Goal: Navigation & Orientation: Find specific page/section

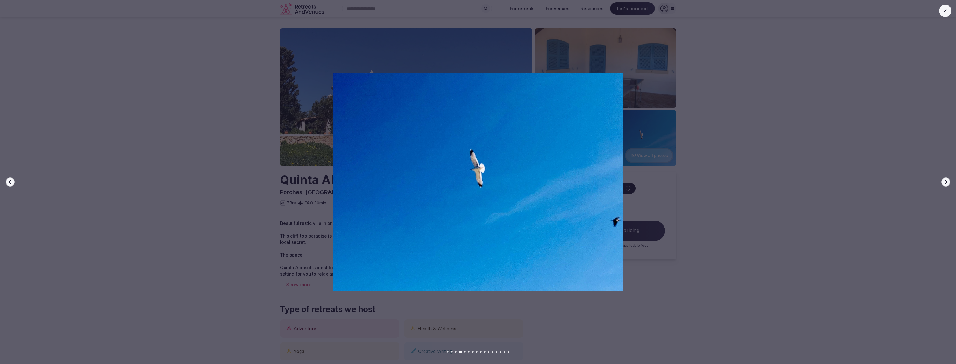
click at [945, 181] on icon "button" at bounding box center [946, 182] width 5 height 5
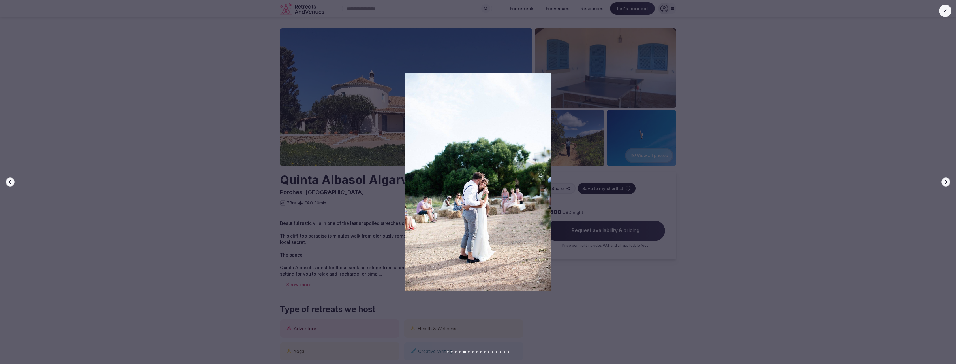
click at [945, 181] on icon "button" at bounding box center [946, 182] width 5 height 5
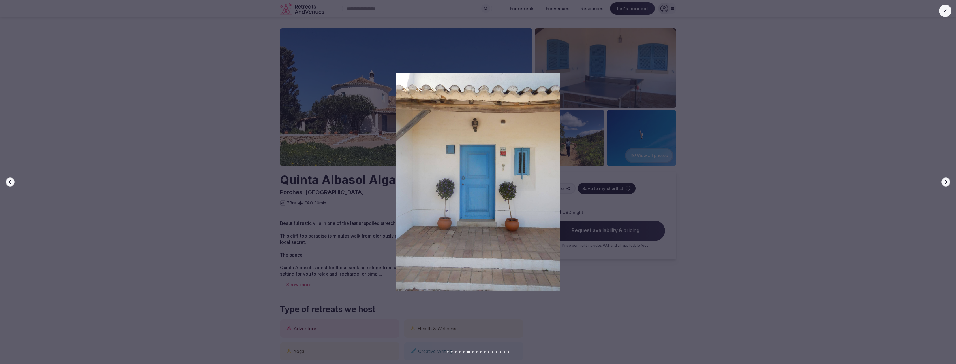
click at [945, 181] on icon "button" at bounding box center [946, 182] width 5 height 5
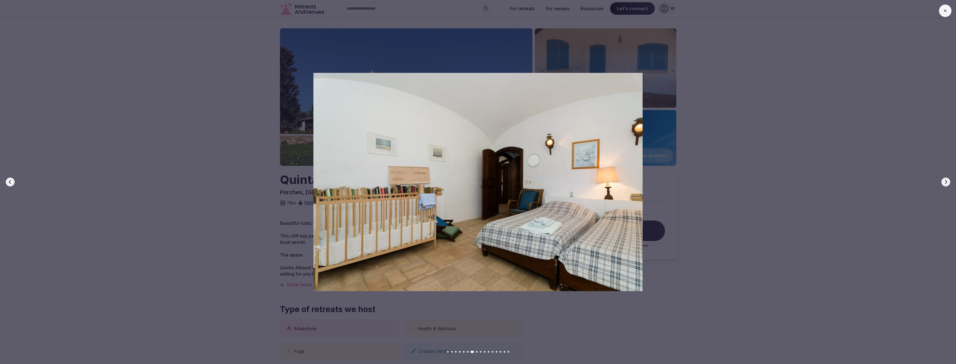
click at [945, 181] on icon "button" at bounding box center [946, 182] width 5 height 5
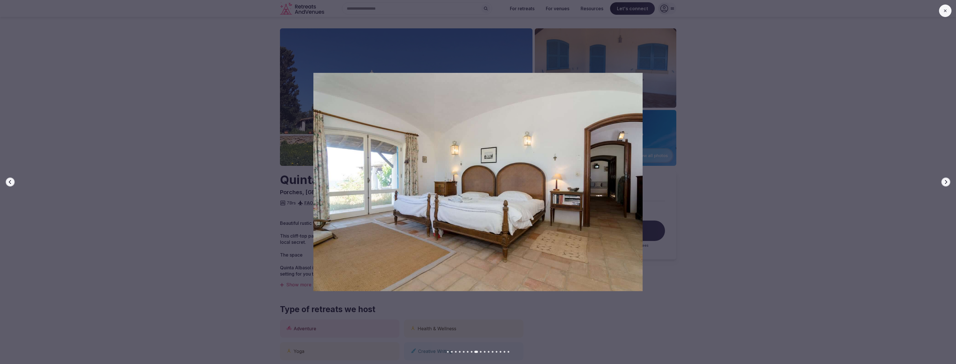
click at [945, 181] on icon "button" at bounding box center [946, 182] width 5 height 5
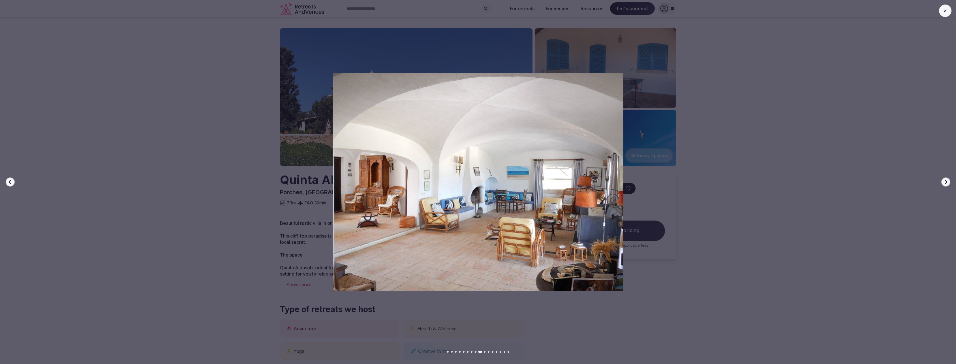
click at [945, 181] on icon "button" at bounding box center [946, 182] width 5 height 5
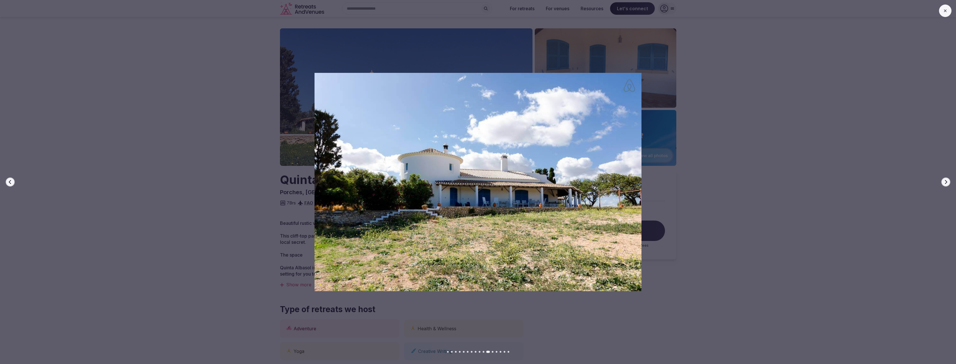
click at [945, 181] on icon "button" at bounding box center [946, 182] width 5 height 5
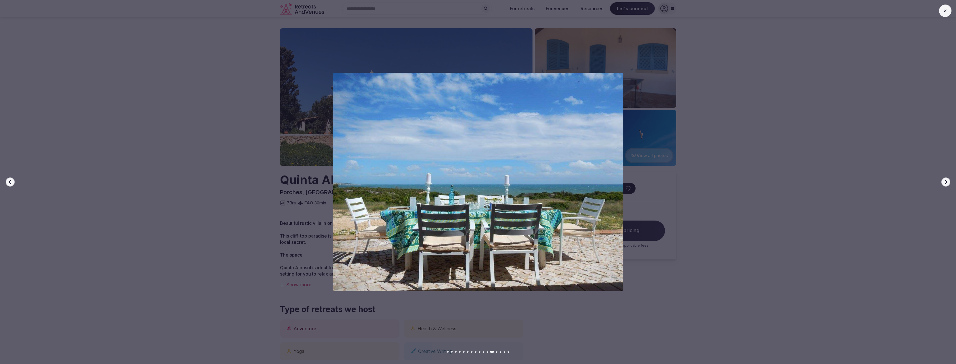
click at [945, 181] on icon "button" at bounding box center [946, 182] width 5 height 5
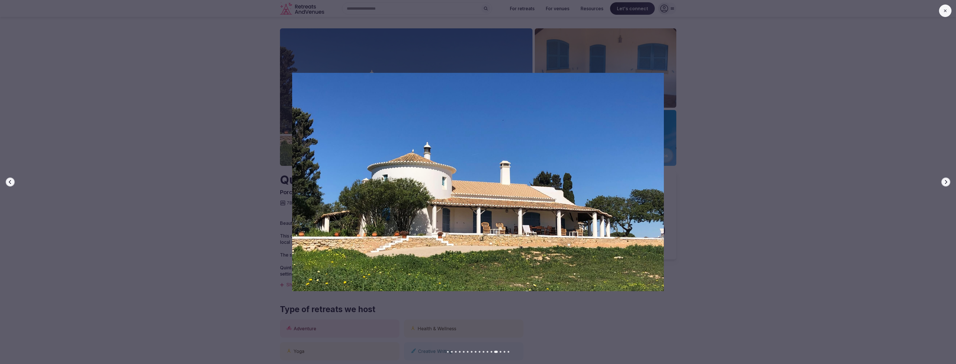
click at [12, 180] on icon "button" at bounding box center [10, 182] width 5 height 5
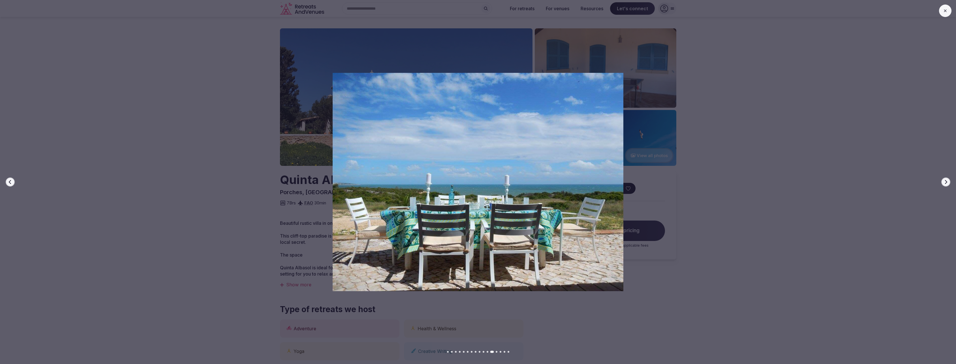
click at [12, 180] on icon "button" at bounding box center [10, 182] width 5 height 5
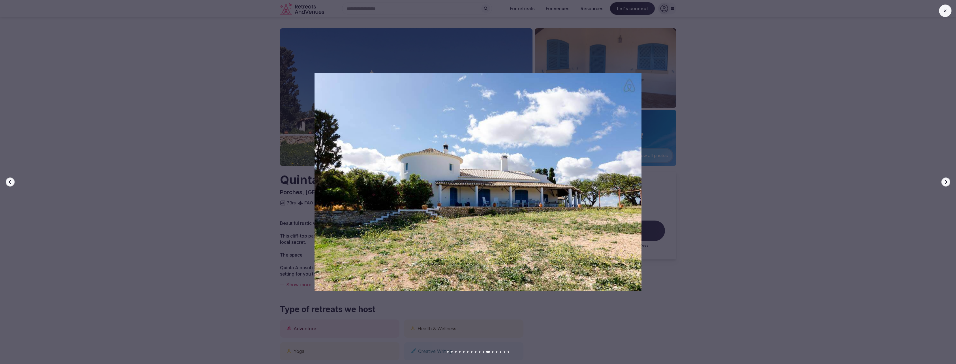
click at [12, 180] on icon "button" at bounding box center [10, 182] width 5 height 5
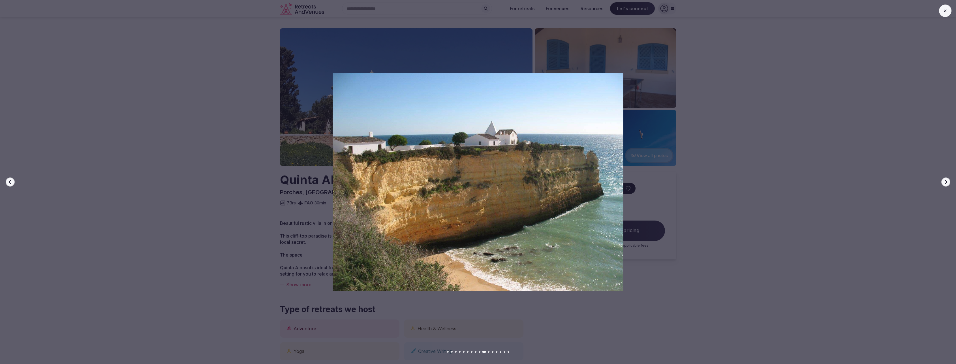
click at [948, 182] on icon "button" at bounding box center [946, 182] width 5 height 5
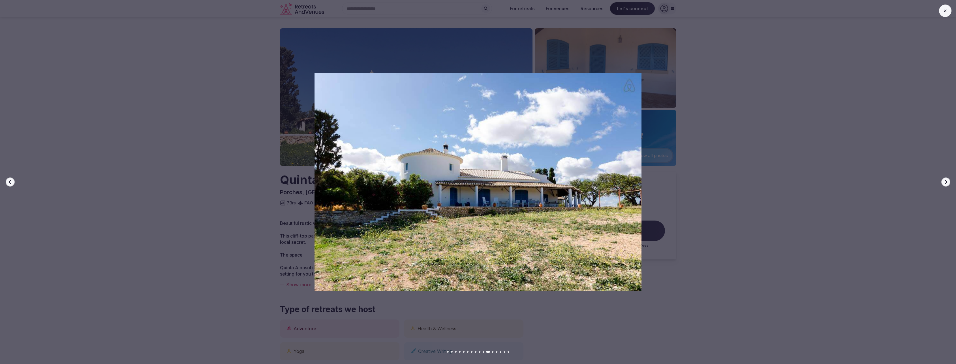
click at [948, 182] on icon "button" at bounding box center [946, 182] width 5 height 5
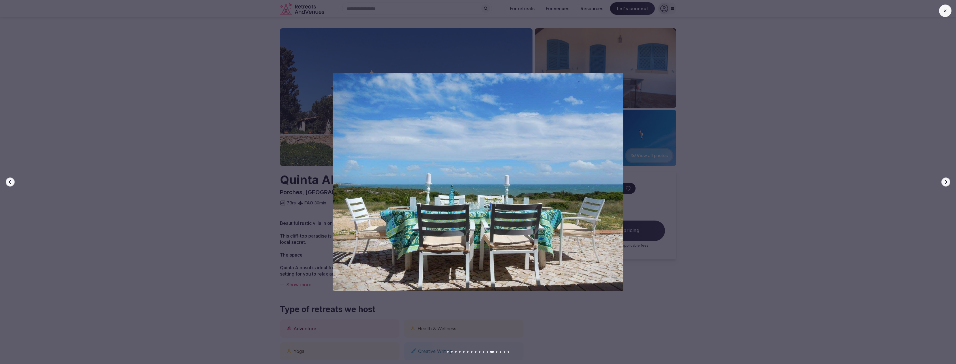
click at [948, 182] on icon "button" at bounding box center [946, 182] width 5 height 5
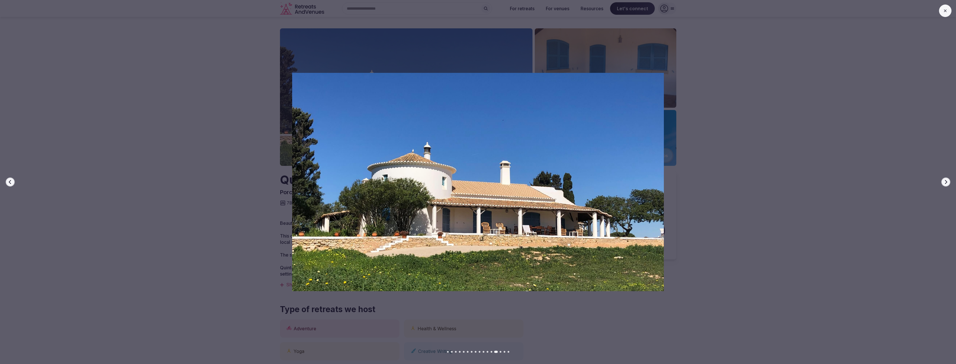
click at [948, 182] on icon "button" at bounding box center [946, 182] width 5 height 5
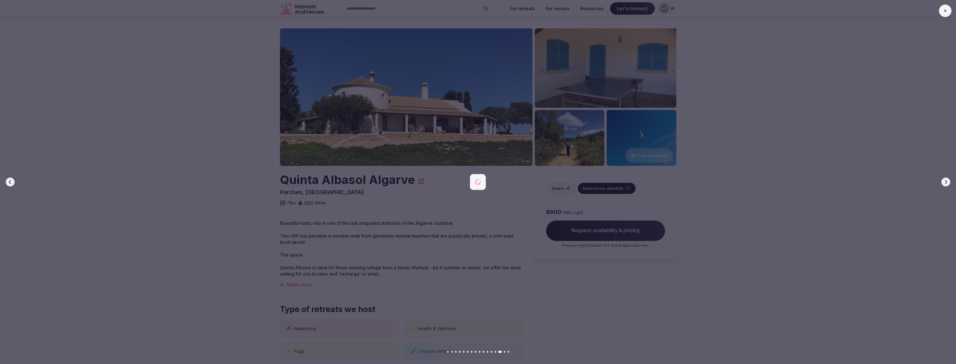
click at [948, 182] on icon "button" at bounding box center [946, 182] width 5 height 5
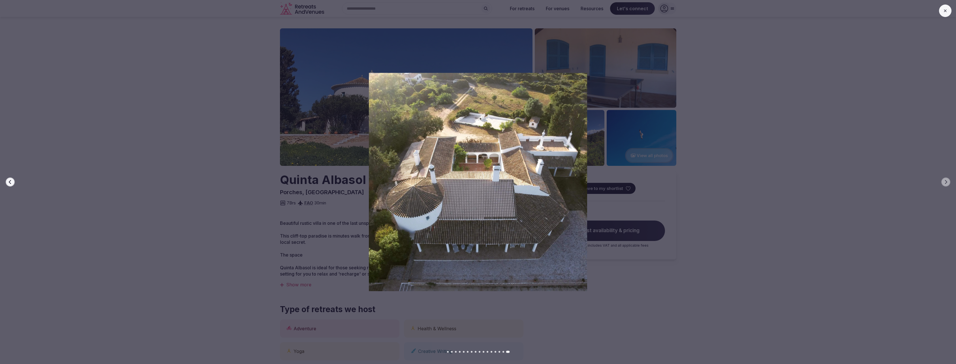
click at [892, 150] on div at bounding box center [475, 182] width 961 height 218
